Goal: Task Accomplishment & Management: Complete application form

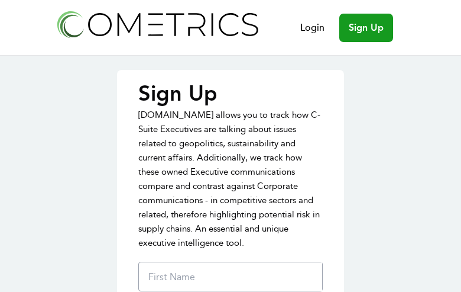
type input "DpZouZyCWDOrB"
type input "jkyAYqxvu"
type input "KegJmucTRvfjRpiJ"
type input "[PERSON_NAME][EMAIL_ADDRESS][DOMAIN_NAME]"
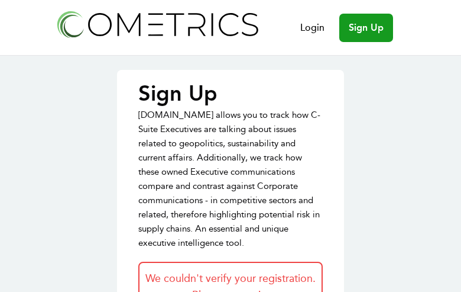
type input "zJHmKfsz"
type input "CwKvaHOMZzQkMQ"
type input "zwrCPYECabq"
type input "jean-marie@gouyette.com"
